Goal: Task Accomplishment & Management: Manage account settings

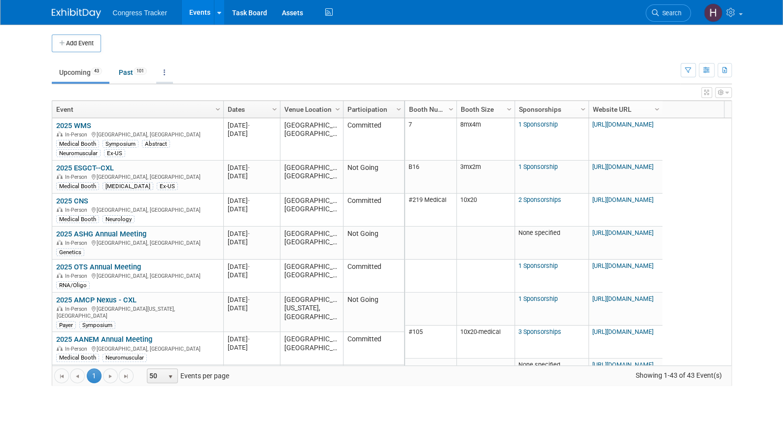
click at [166, 72] on icon at bounding box center [165, 72] width 2 height 7
click at [178, 117] on link "Grouped Annually Events grouped by year" at bounding box center [195, 117] width 78 height 22
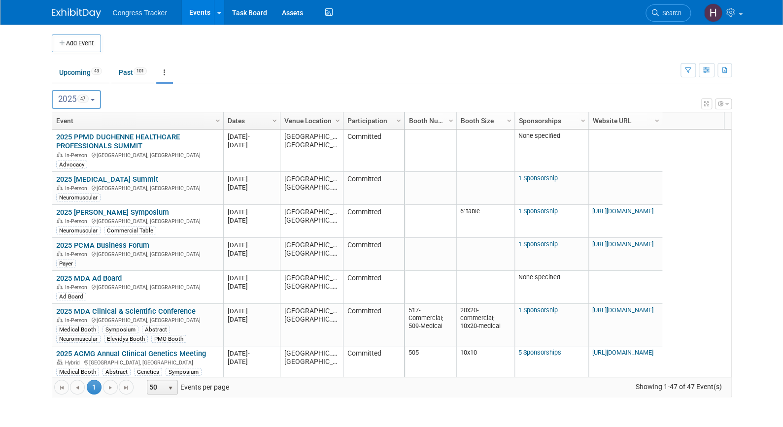
click at [89, 106] on button "2025 47" at bounding box center [77, 99] width 50 height 19
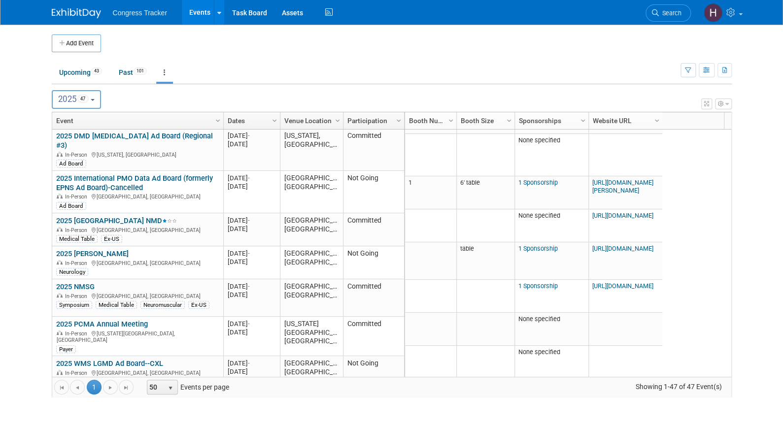
scroll to position [1092, 0]
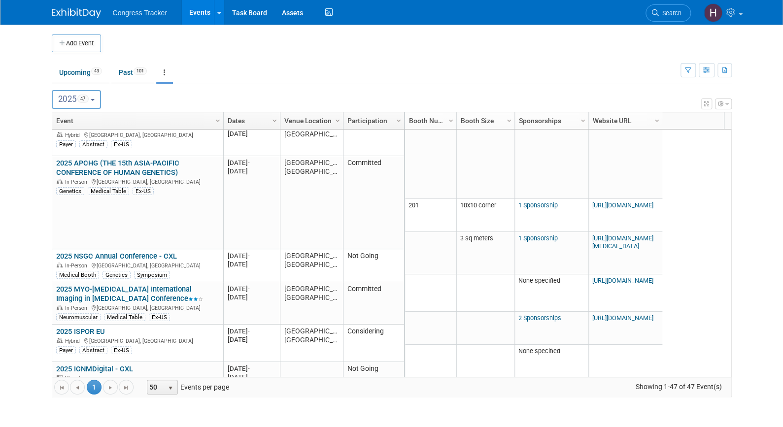
click at [102, 398] on link "2025 PMO Ad Board" at bounding box center [88, 402] width 65 height 9
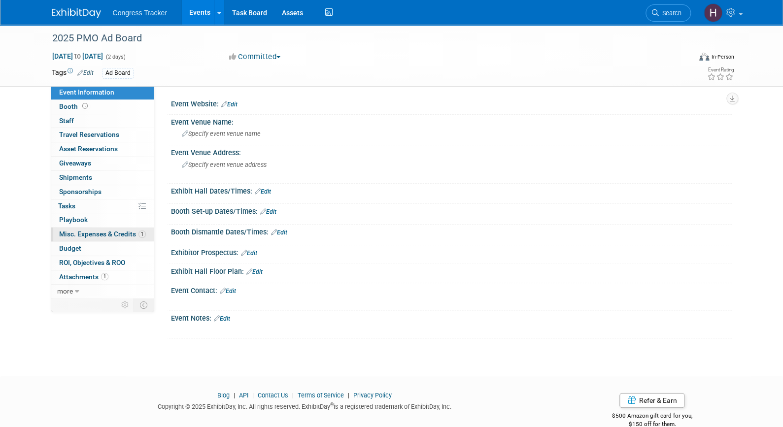
click at [87, 233] on span "Misc. Expenses & Credits 1" at bounding box center [102, 234] width 87 height 8
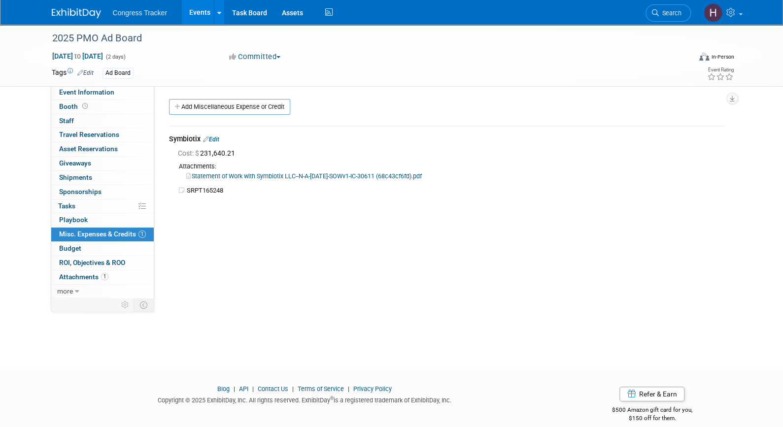
click at [254, 175] on link "Statement of Work with Symbiotix LLC--N-A-September 19 2025-SOWv1-IC-30611 (68c…" at bounding box center [303, 175] width 235 height 7
click at [66, 290] on span "more" at bounding box center [65, 291] width 16 height 8
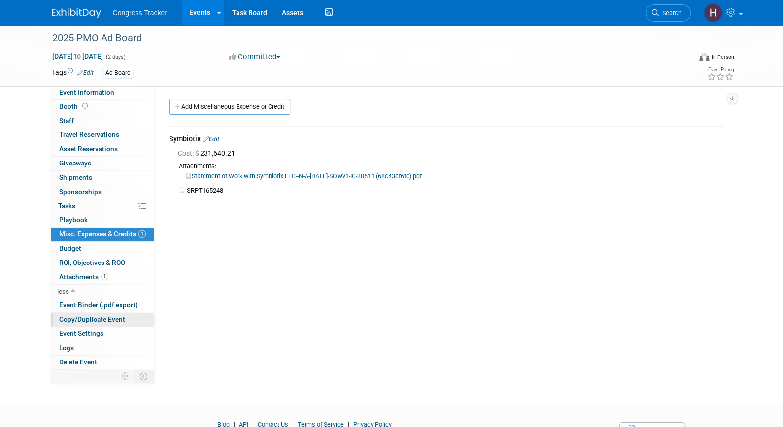
click at [83, 319] on span "Copy/Duplicate Event" at bounding box center [92, 319] width 66 height 8
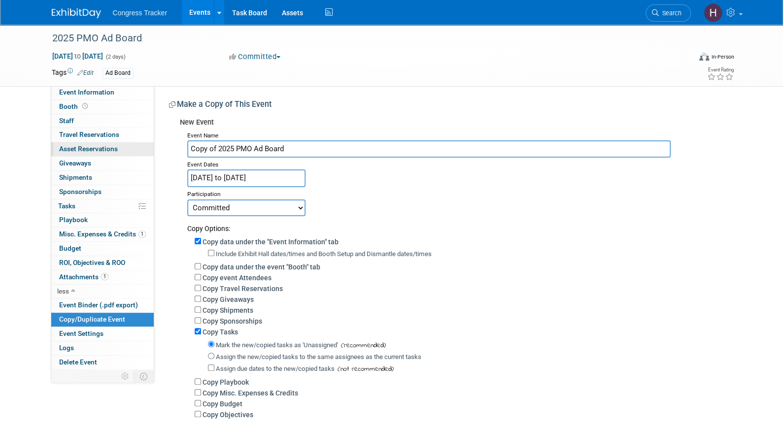
drag, startPoint x: 218, startPoint y: 146, endPoint x: 153, endPoint y: 153, distance: 65.4
click at [153, 153] on div "Event Information Event Info Booth Booth 0 Staff 0 Staff 0 Travel Reservations …" at bounding box center [391, 236] width 695 height 422
click at [216, 145] on input "2025 PMO Ad Board" at bounding box center [428, 148] width 483 height 17
type input "2025 ELEVIDYS Ad Board"
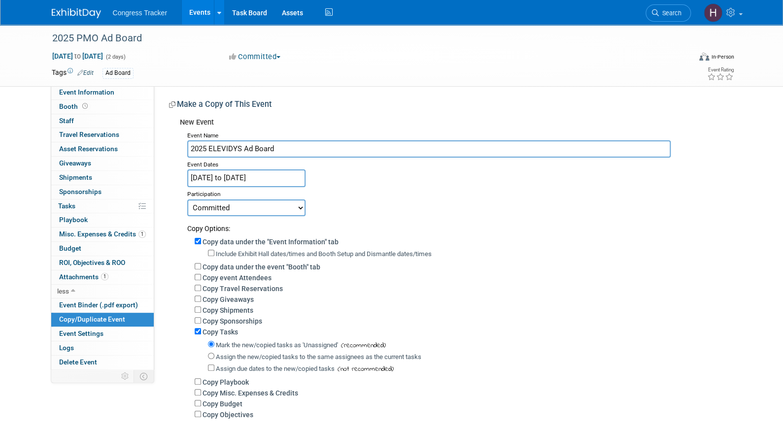
click at [230, 178] on input "Dec 12, 2025 to Dec 13, 2025" at bounding box center [246, 177] width 118 height 17
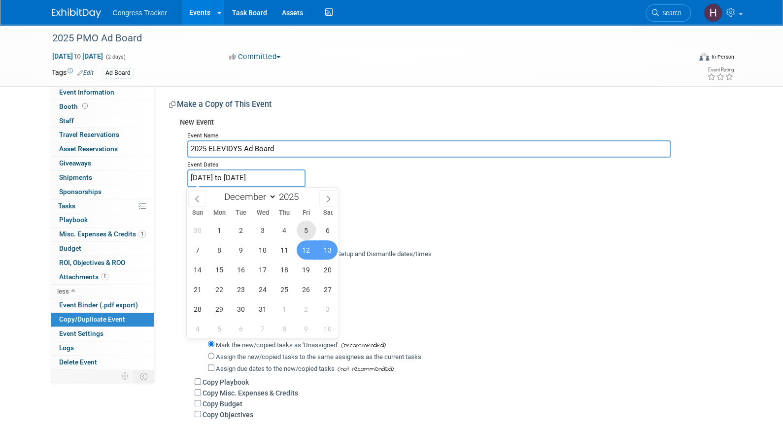
click at [299, 226] on span "5" at bounding box center [306, 230] width 19 height 19
click at [320, 230] on span "6" at bounding box center [327, 230] width 19 height 19
type input "Dec 5, 2025 to Dec 6, 2025"
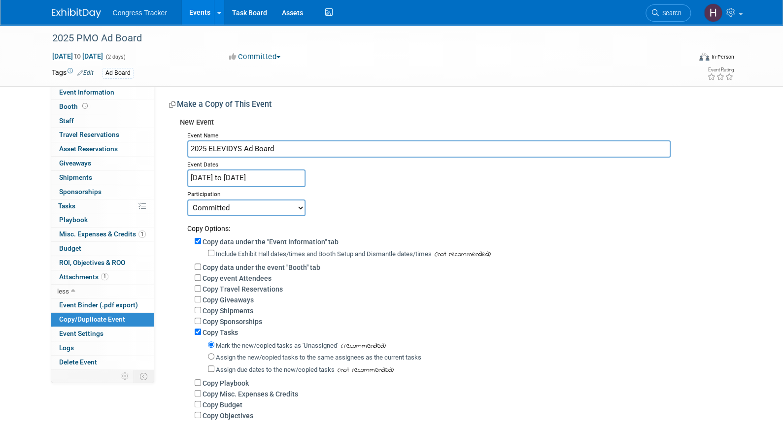
click at [272, 207] on select "Committed Considering Not Going" at bounding box center [246, 208] width 118 height 17
select select "2"
click at [187, 200] on select "Committed Considering Not Going" at bounding box center [246, 208] width 118 height 17
click at [197, 332] on input "Copy Tasks" at bounding box center [198, 332] width 6 height 6
checkbox input "false"
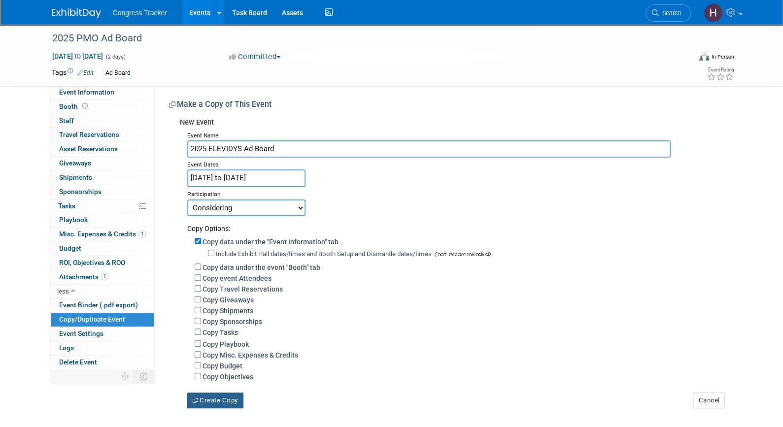
click at [207, 402] on button "Create Copy" at bounding box center [215, 401] width 56 height 16
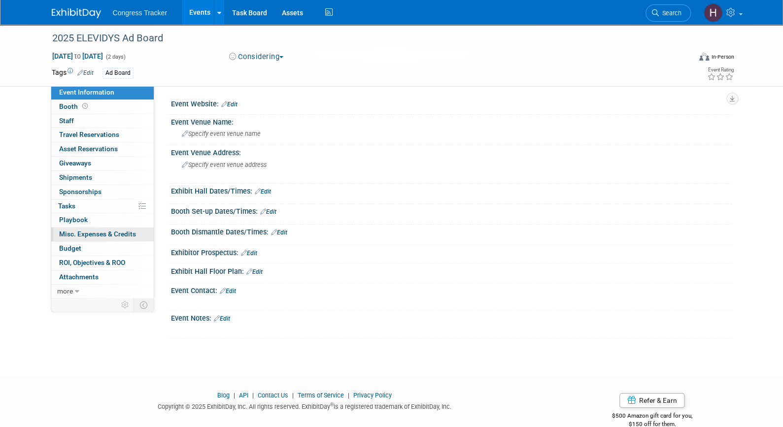
click at [109, 234] on span "Misc. Expenses & Credits 0" at bounding box center [97, 234] width 77 height 8
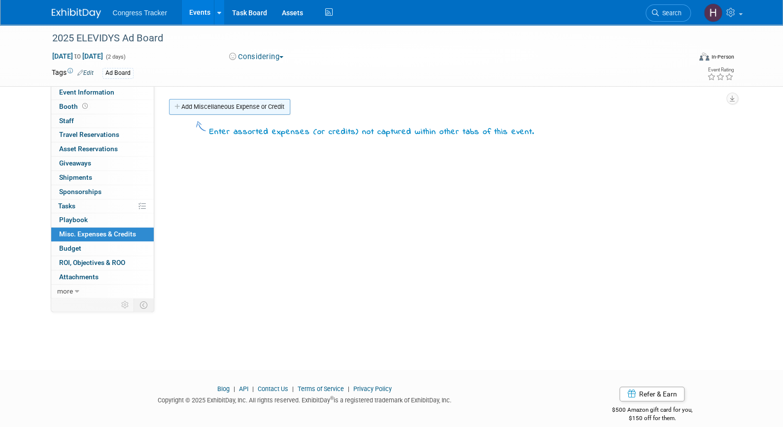
click at [221, 100] on link "Add Miscellaneous Expense or Credit" at bounding box center [229, 107] width 121 height 16
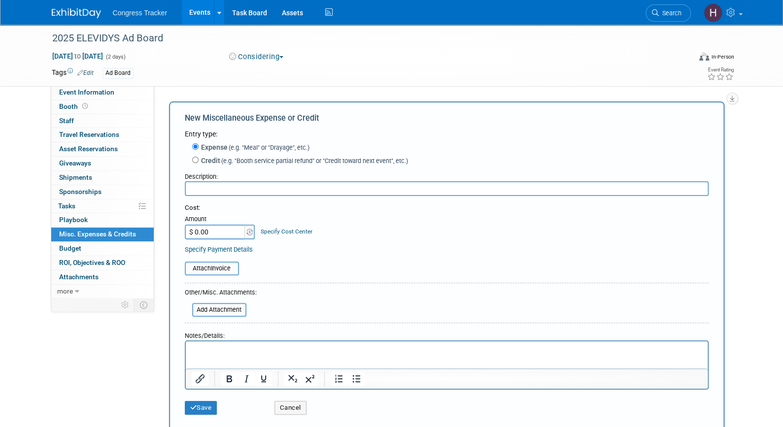
click at [228, 229] on input "$ 0.00" at bounding box center [216, 232] width 62 height 15
paste input "209,943.06"
type input "$ 209,943.06"
click at [225, 311] on input "file" at bounding box center [186, 310] width 117 height 12
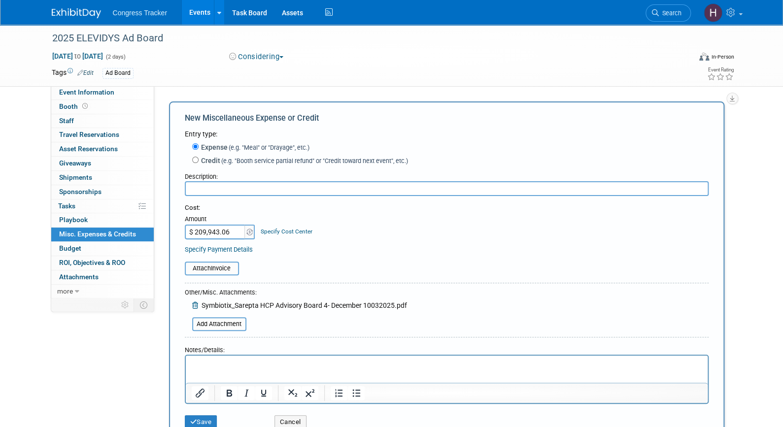
click at [294, 189] on input "text" at bounding box center [447, 188] width 524 height 15
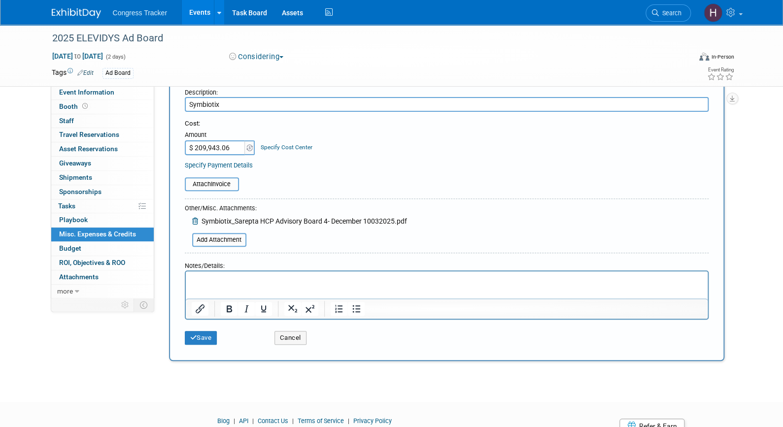
scroll to position [85, 0]
type input "Symbiotix"
click at [197, 335] on button "Save" at bounding box center [201, 338] width 33 height 14
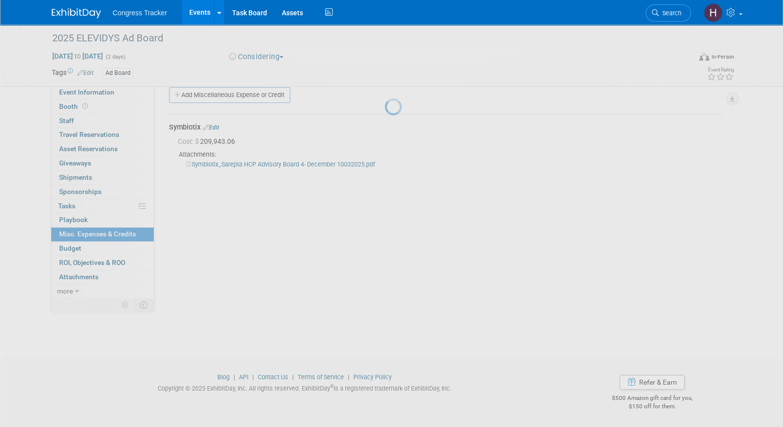
scroll to position [12, 0]
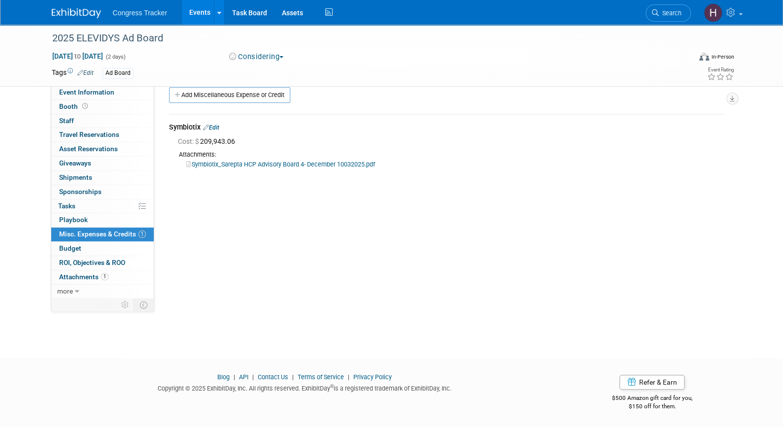
click at [197, 9] on link "Events" at bounding box center [200, 12] width 36 height 25
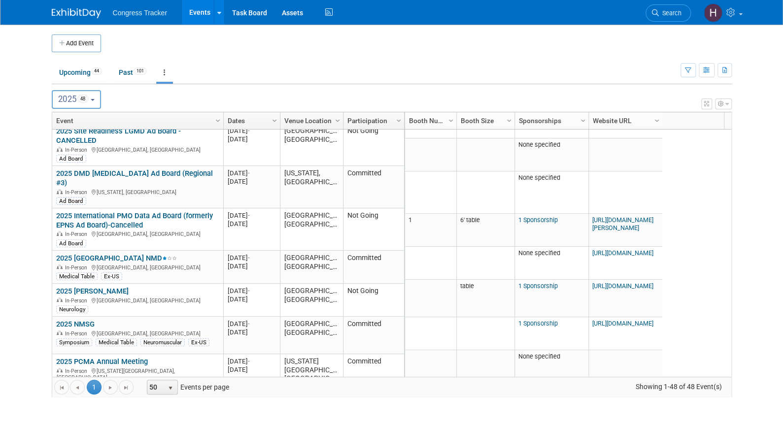
scroll to position [985, 0]
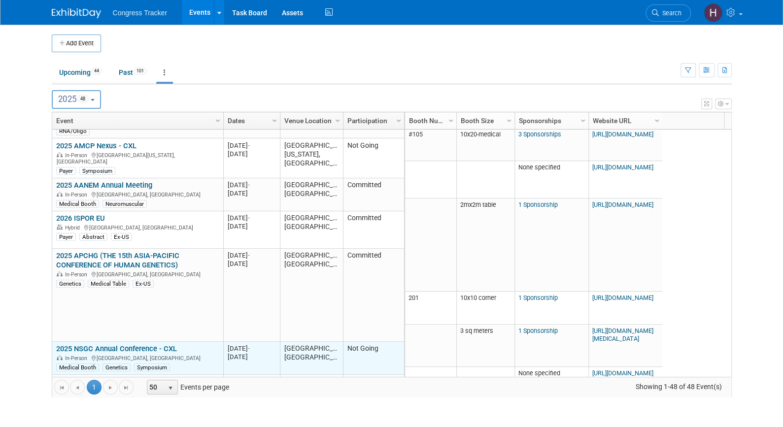
click at [246, 344] on div "[DATE] -" at bounding box center [252, 348] width 48 height 8
